Goal: Task Accomplishment & Management: Manage account settings

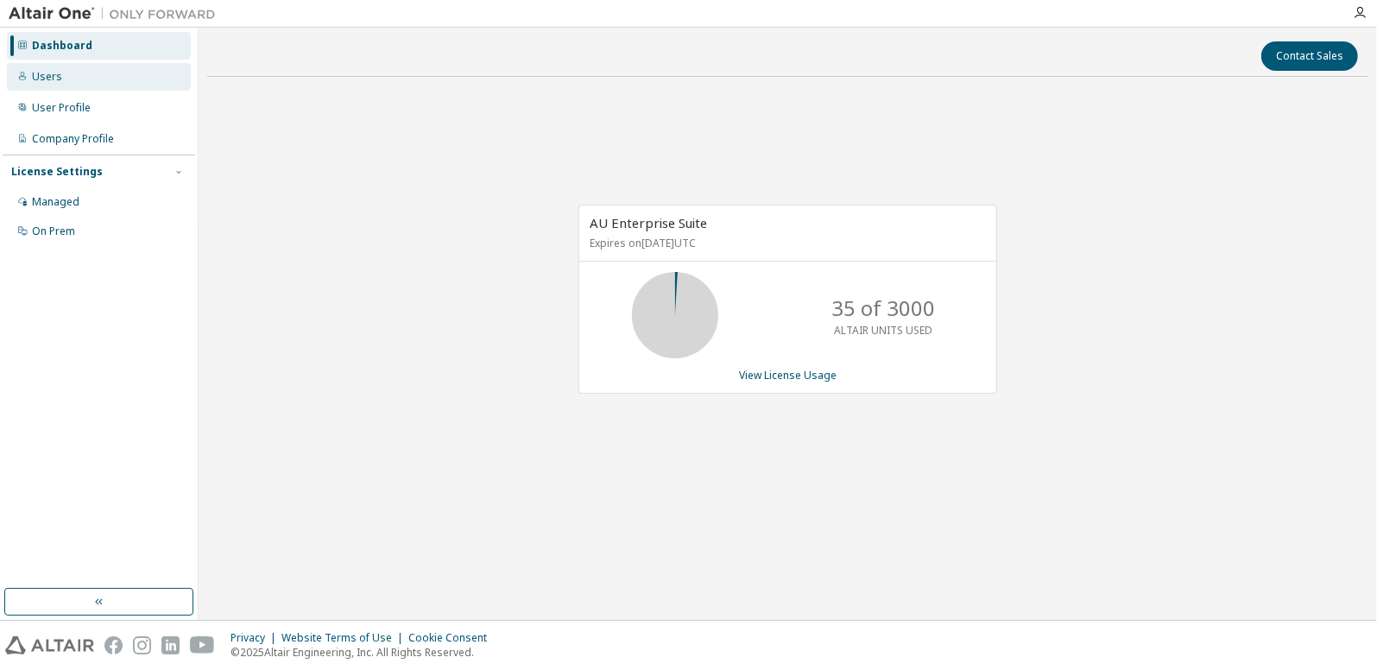
click at [64, 80] on div "Users" at bounding box center [99, 77] width 184 height 28
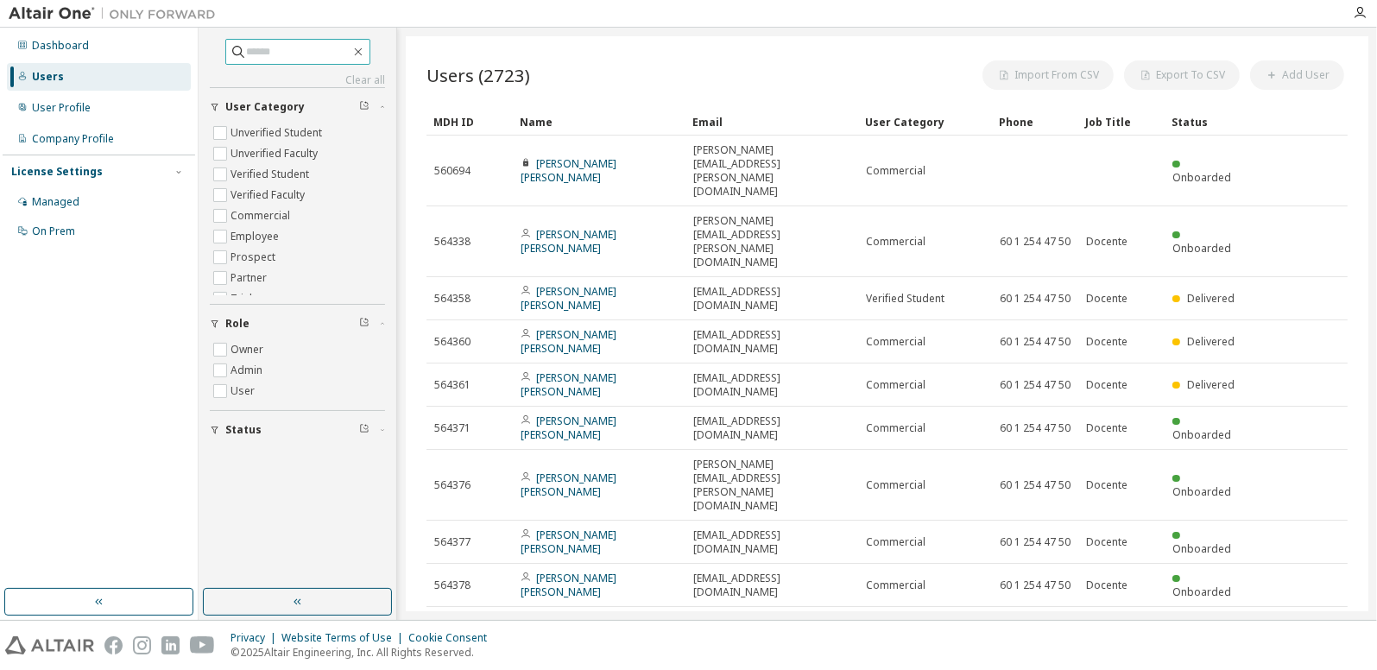
click at [256, 45] on input "text" at bounding box center [299, 51] width 104 height 17
type input "**********"
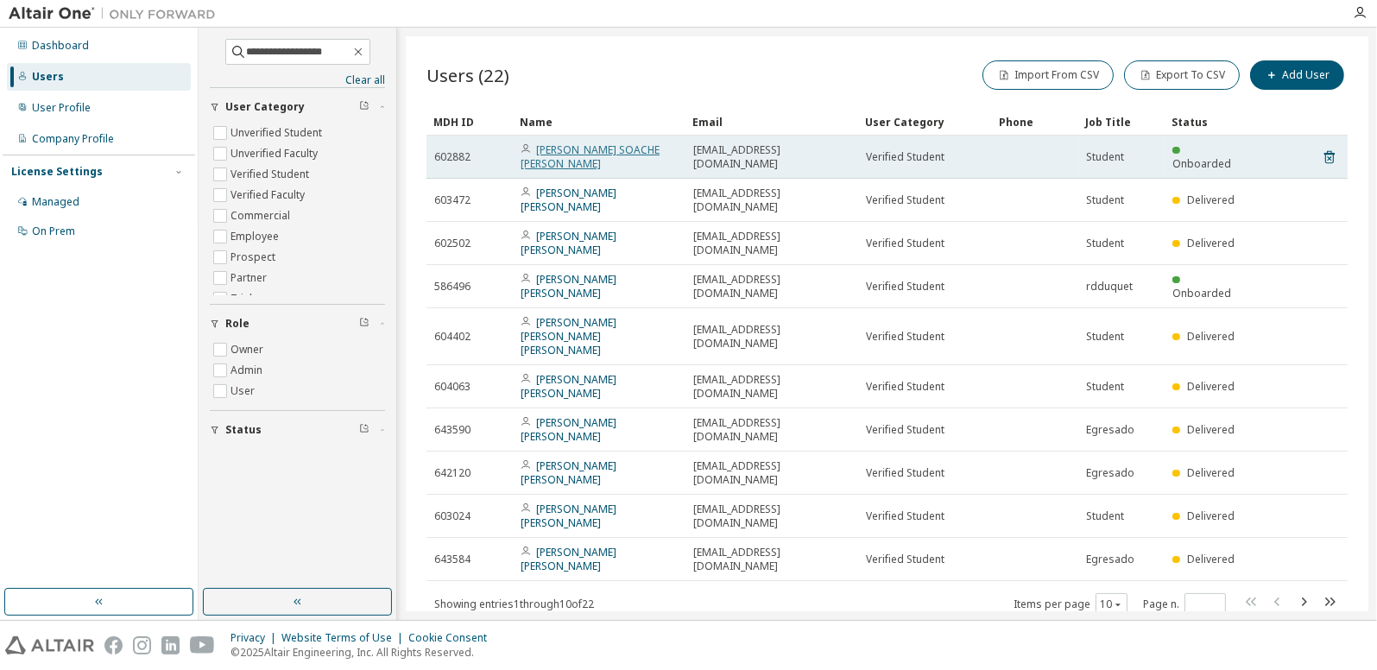
click at [580, 148] on link "[PERSON_NAME] SOACHE [PERSON_NAME]" at bounding box center [590, 156] width 139 height 28
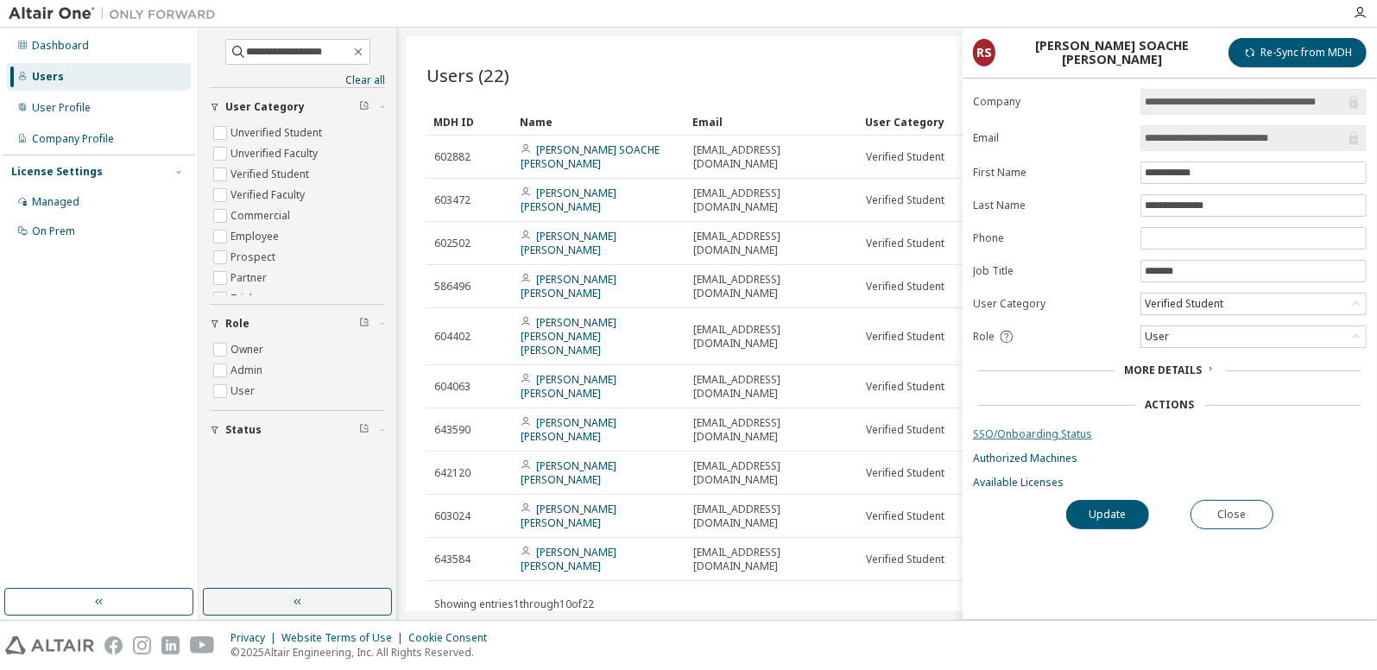
click at [1043, 428] on link "SSO/Onboarding Status" at bounding box center [1170, 434] width 394 height 14
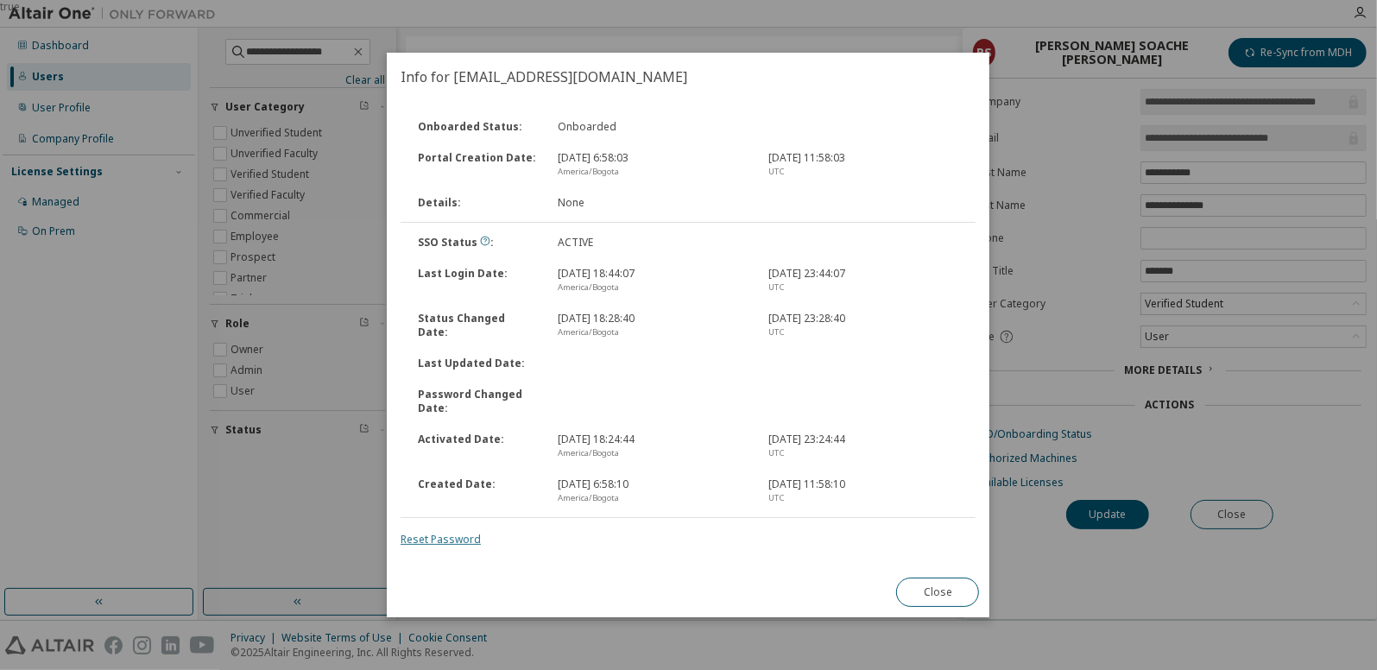
click at [458, 541] on link "Reset Password" at bounding box center [441, 539] width 80 height 15
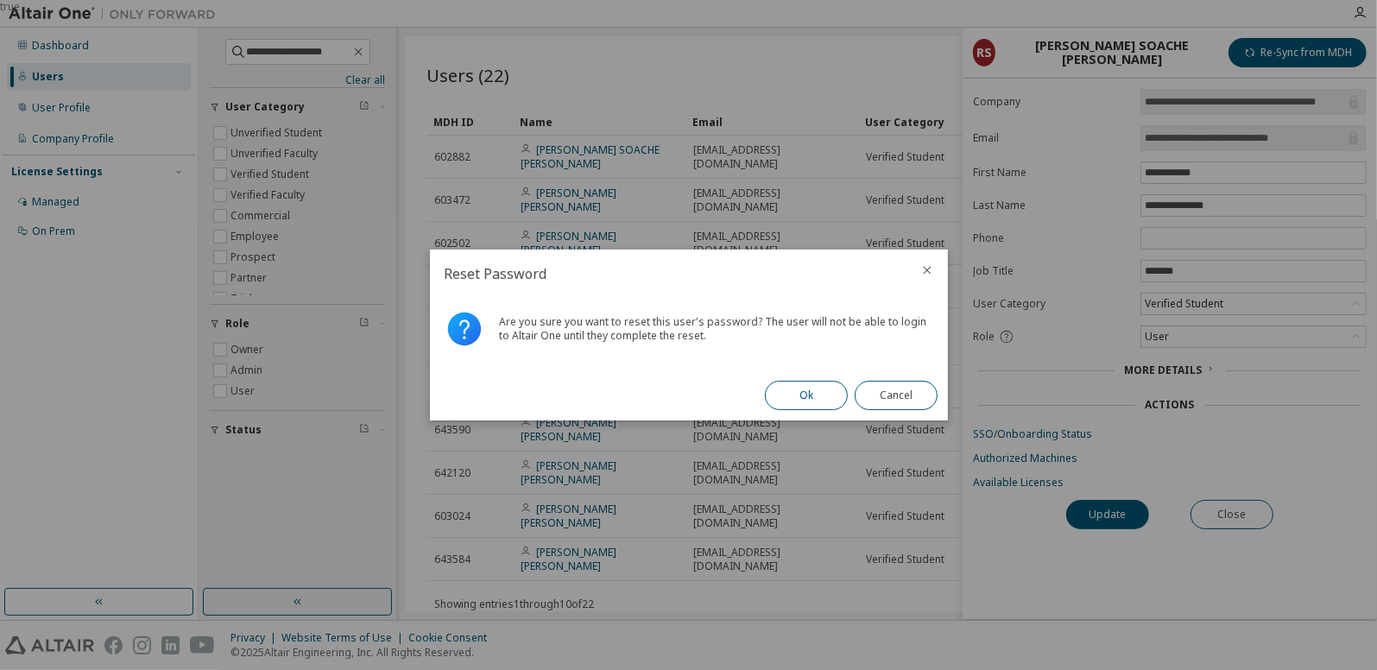
click at [786, 396] on button "Ok" at bounding box center [806, 395] width 83 height 29
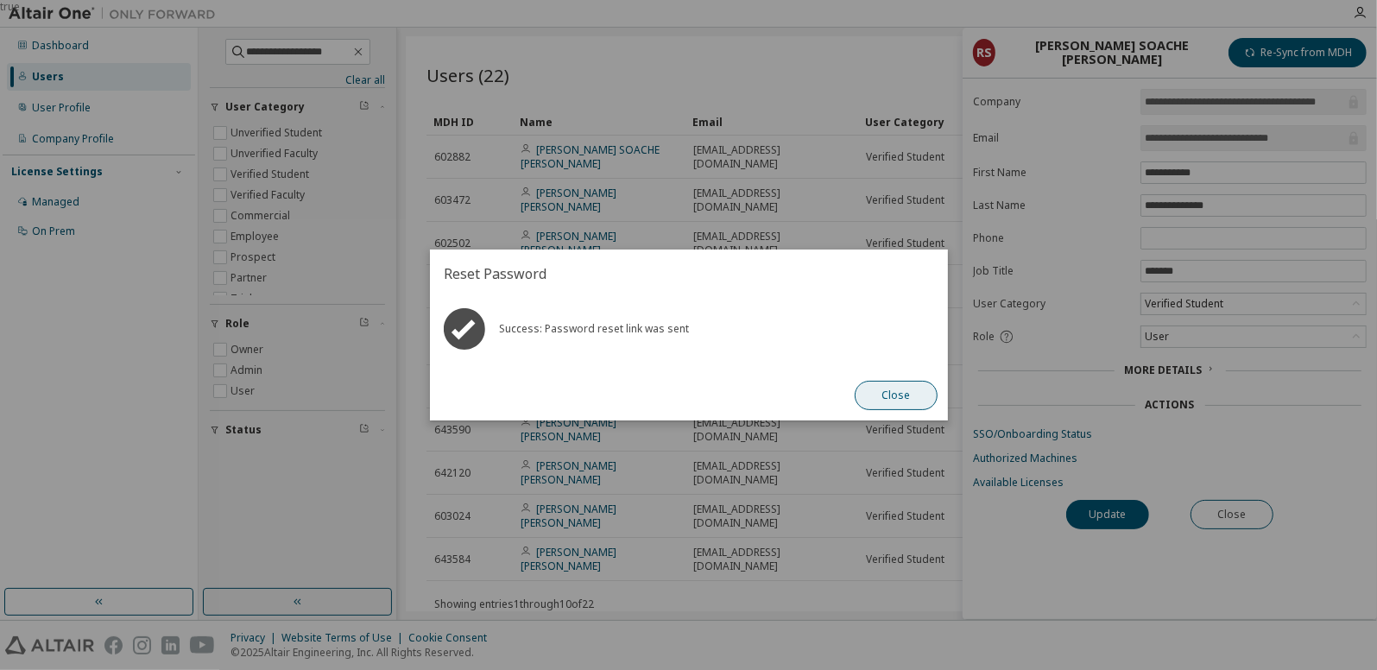
click at [889, 394] on button "Close" at bounding box center [896, 395] width 83 height 29
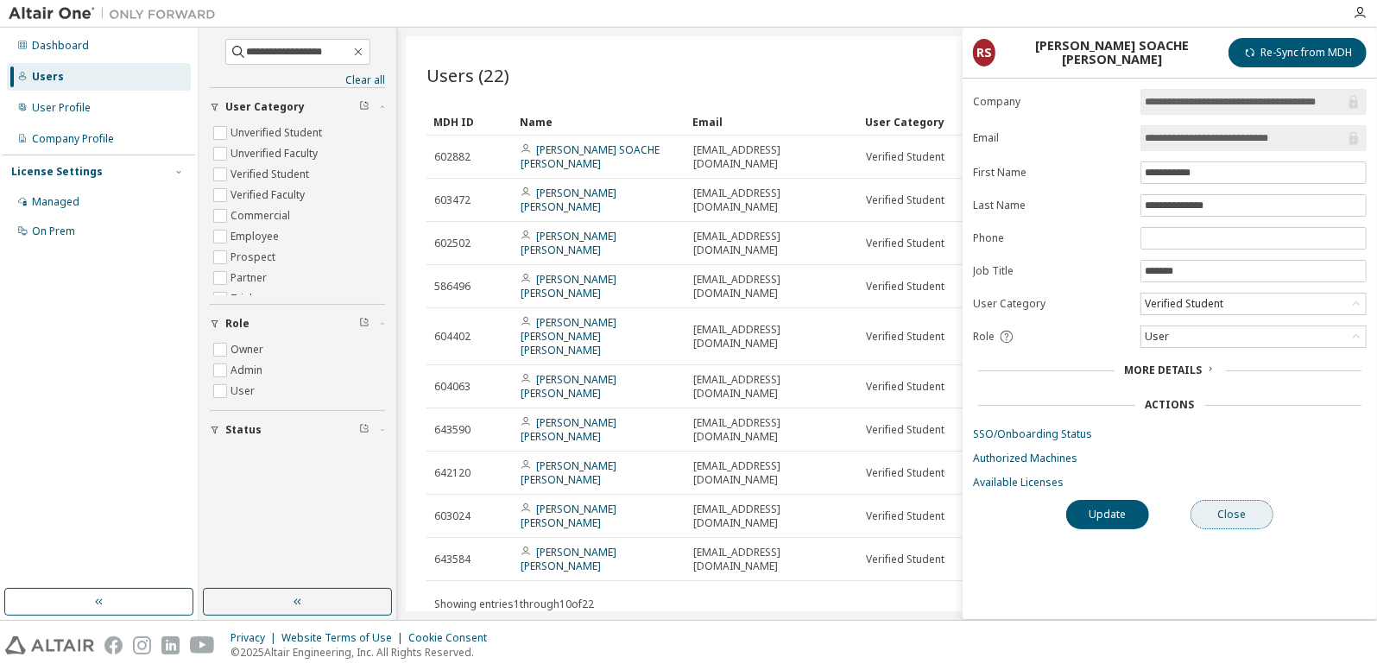
click at [1242, 503] on button "Close" at bounding box center [1232, 514] width 83 height 29
